Goal: Check status: Check status

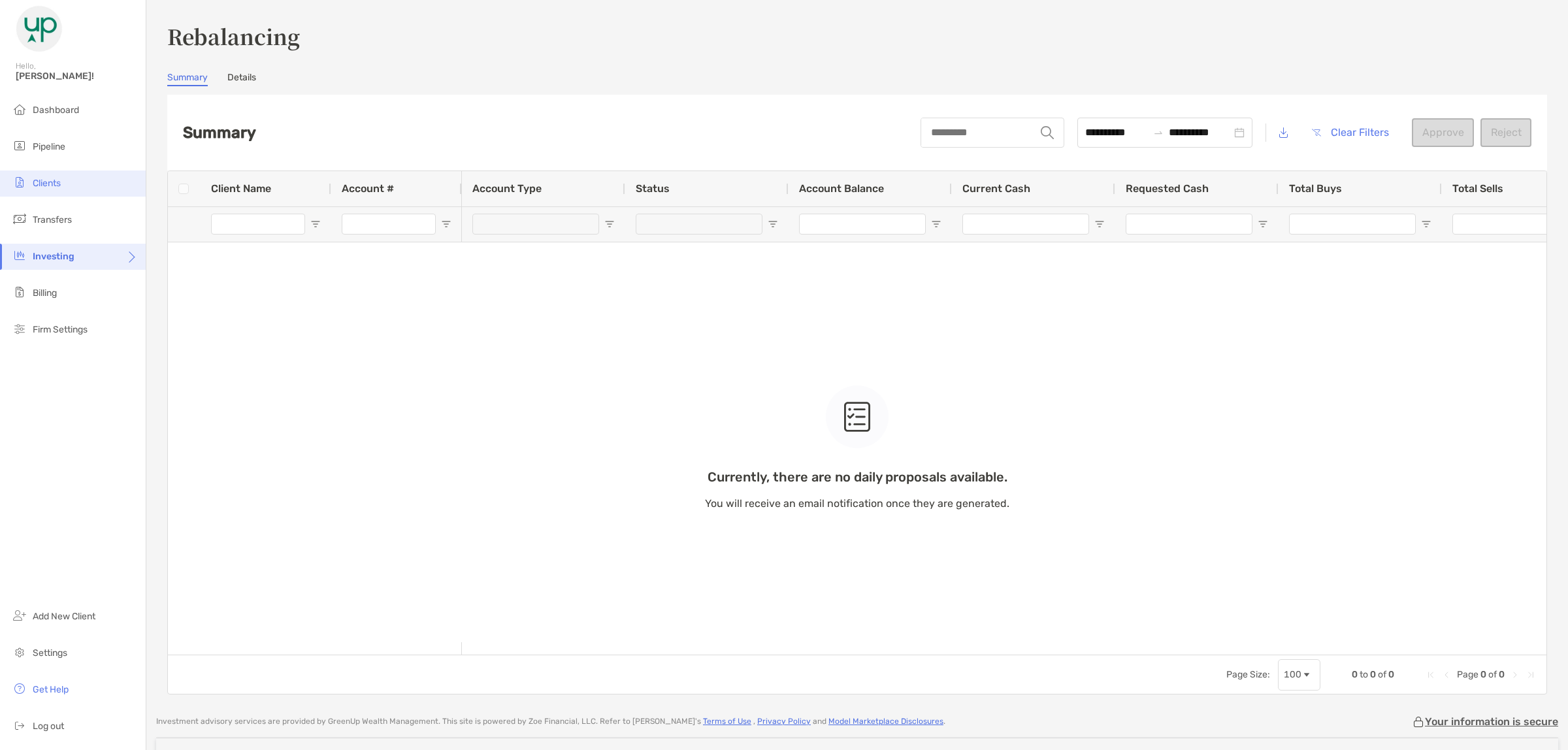
click at [49, 188] on li "Clients" at bounding box center [73, 184] width 146 height 26
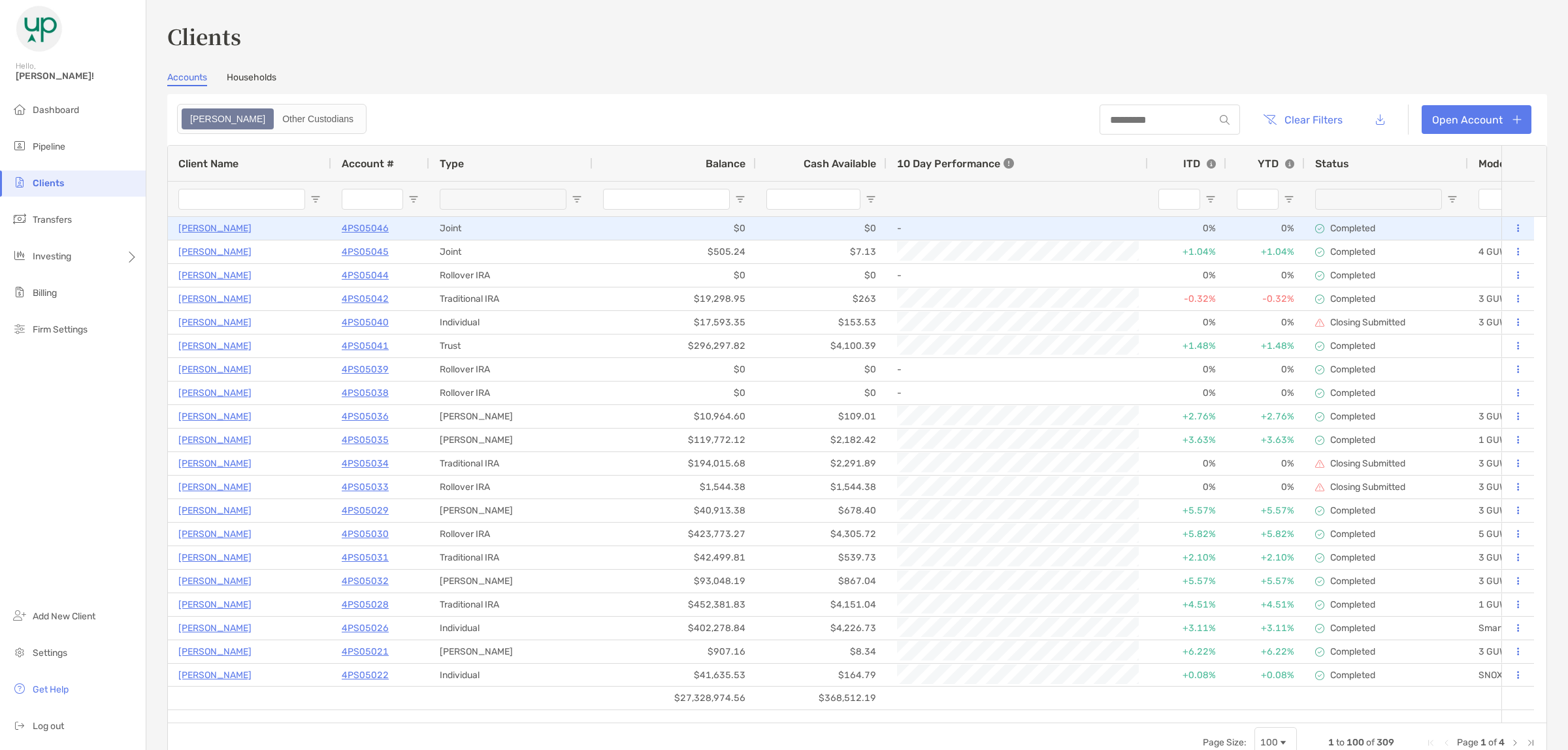
click at [367, 229] on p "4PS05046" at bounding box center [365, 228] width 47 height 17
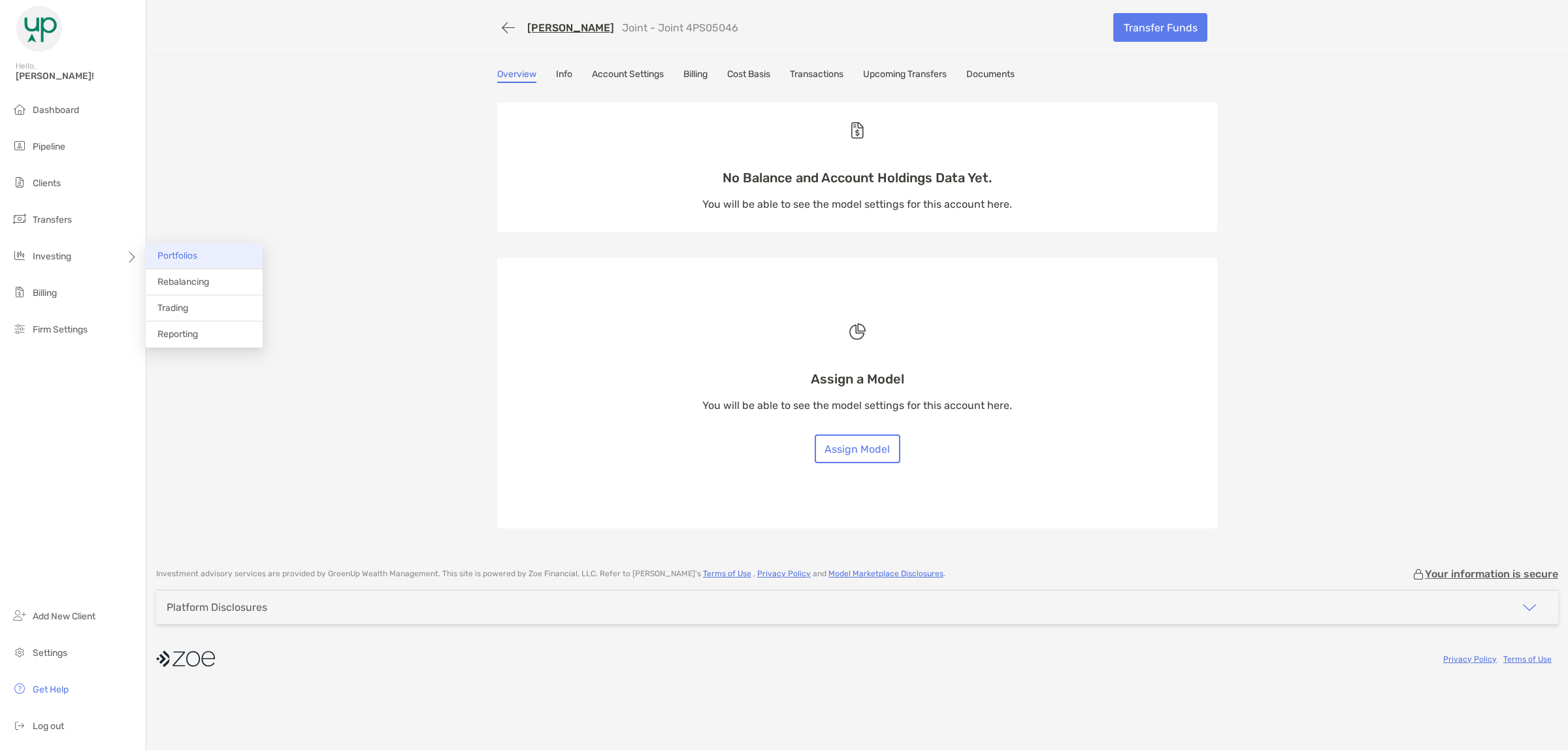
click at [179, 256] on span "Portfolios" at bounding box center [178, 256] width 39 height 11
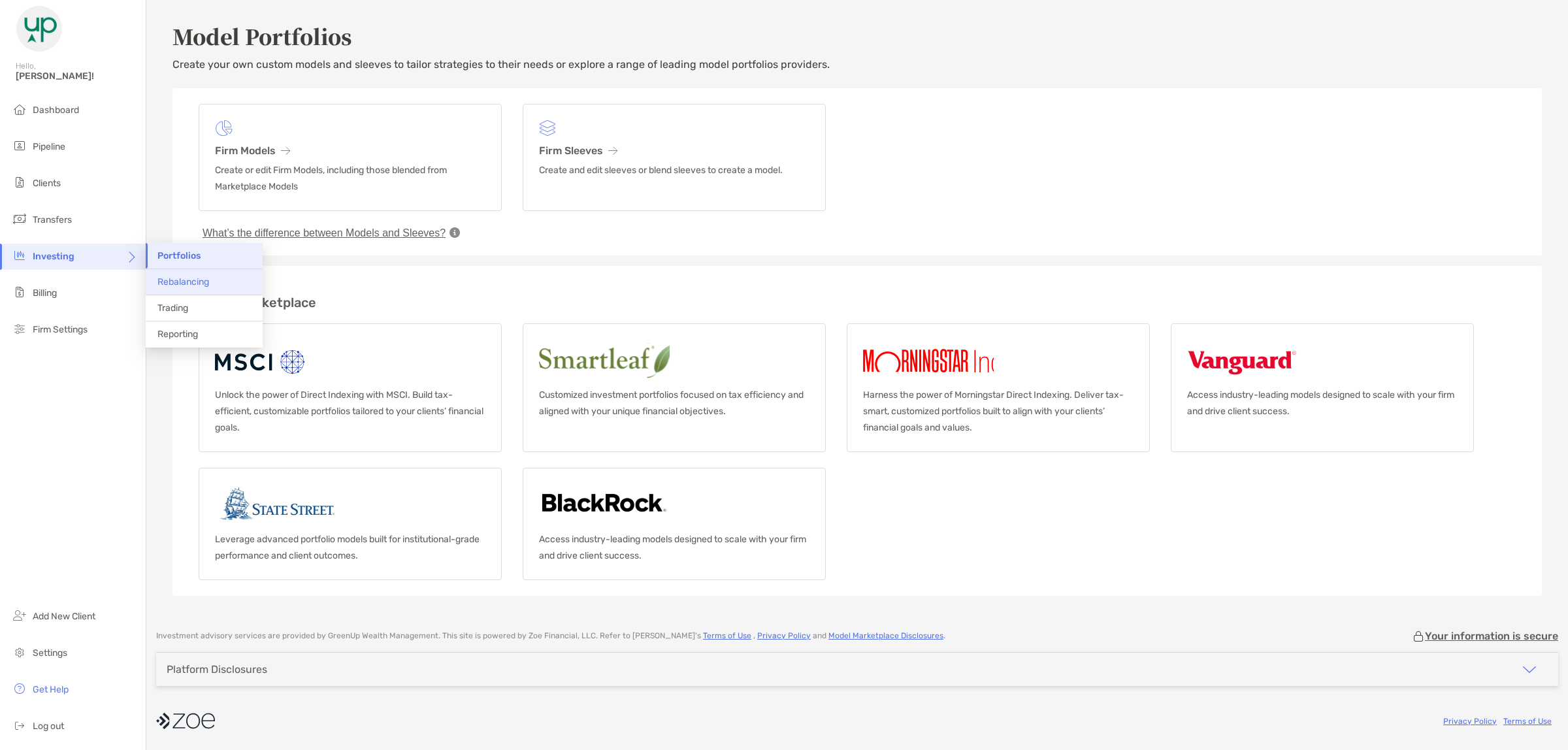
click at [178, 276] on span "Rebalancing" at bounding box center [184, 281] width 51 height 11
